Goal: Transaction & Acquisition: Download file/media

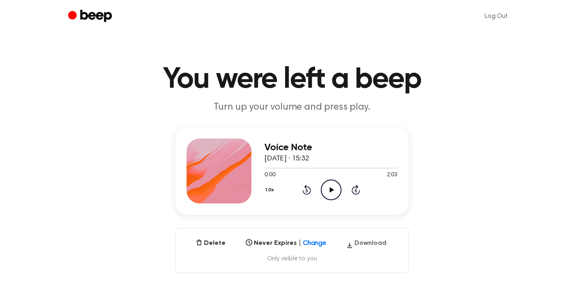
click at [368, 241] on button "Download" at bounding box center [366, 244] width 47 height 13
click at [370, 247] on button "Download" at bounding box center [366, 244] width 47 height 13
click at [327, 192] on icon "Play Audio" at bounding box center [331, 189] width 21 height 21
click at [370, 242] on button "Download" at bounding box center [366, 244] width 47 height 13
click at [303, 53] on main "You were left a beep Turn up your volume and press play. Voice Note 18 tháng 8,…" at bounding box center [292, 260] width 584 height 521
